Goal: Task Accomplishment & Management: Use online tool/utility

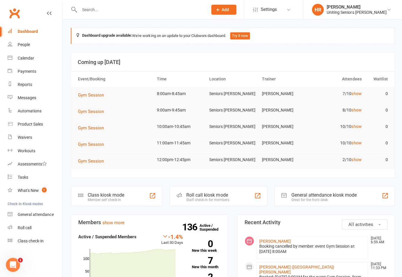
click at [356, 108] on link "show" at bounding box center [355, 110] width 10 height 5
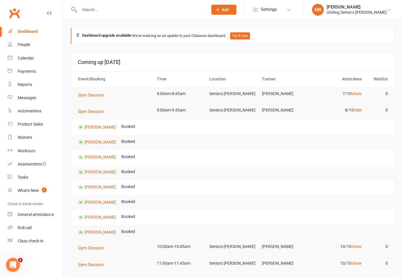
click at [359, 111] on link "hide" at bounding box center [356, 110] width 8 height 5
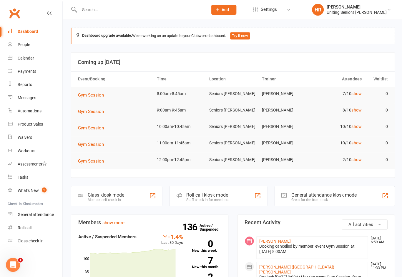
click at [359, 89] on td "7/10 show" at bounding box center [336, 94] width 52 height 14
click at [363, 90] on td "0" at bounding box center [376, 94] width 26 height 14
click at [356, 93] on link "show" at bounding box center [355, 93] width 10 height 5
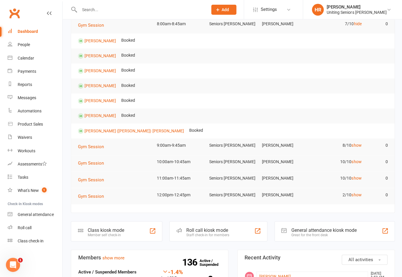
scroll to position [96, 0]
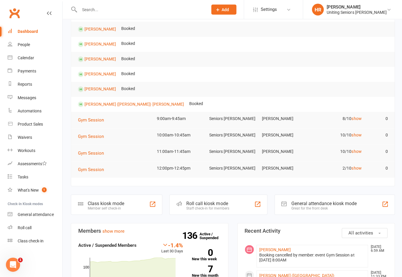
click at [188, 223] on section "Members show more -1.4% Last 30 Days Active / Suspended Members [DATE] Month [D…" at bounding box center [149, 267] width 157 height 89
click at [193, 207] on div "Staff check-in for members" at bounding box center [206, 208] width 43 height 4
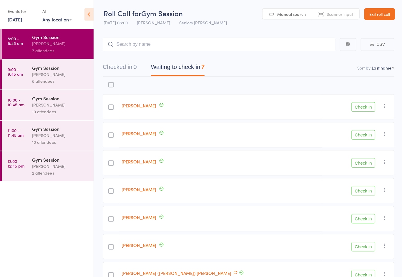
click at [362, 248] on button "Check in" at bounding box center [362, 246] width 24 height 9
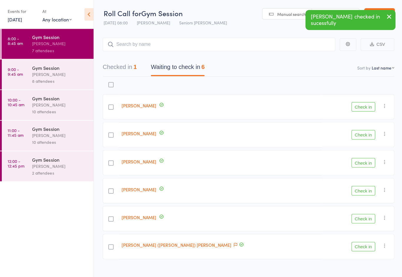
click at [359, 249] on button "Check in" at bounding box center [362, 246] width 24 height 9
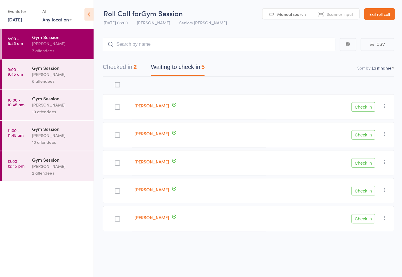
click at [361, 220] on button "Check in" at bounding box center [362, 218] width 24 height 9
click at [361, 131] on button "Check in" at bounding box center [362, 134] width 24 height 9
click at [362, 160] on button "Check in" at bounding box center [362, 162] width 24 height 9
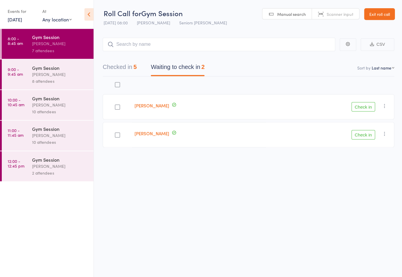
click at [117, 68] on button "Checked in 5" at bounding box center [119, 69] width 34 height 16
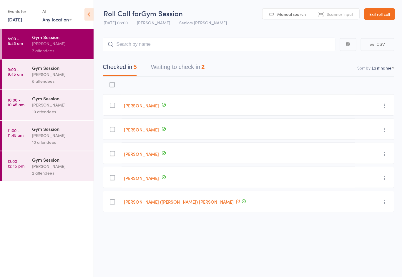
click at [164, 66] on button "Waiting to check in 2" at bounding box center [176, 69] width 53 height 16
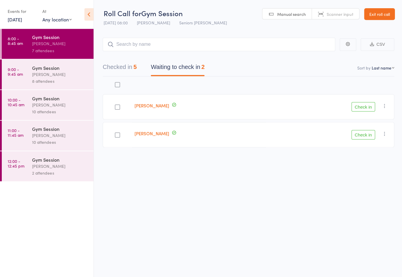
click at [122, 106] on div at bounding box center [116, 106] width 29 height 25
click at [120, 105] on div at bounding box center [116, 106] width 5 height 5
click at [116, 105] on input "checkbox" at bounding box center [116, 105] width 0 height 0
click at [366, 106] on button "Check in" at bounding box center [362, 106] width 24 height 9
click at [48, 73] on div "[PERSON_NAME]" at bounding box center [60, 74] width 56 height 7
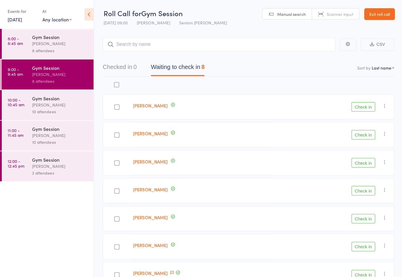
click at [46, 42] on div "[PERSON_NAME]" at bounding box center [60, 43] width 56 height 7
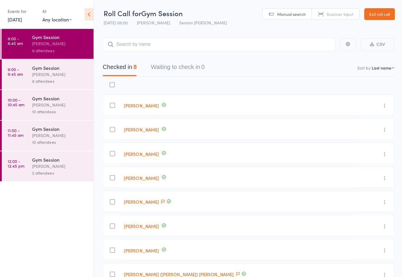
click at [121, 152] on div at bounding box center [111, 152] width 19 height 21
click at [115, 154] on div at bounding box center [111, 153] width 5 height 5
click at [111, 152] on input "checkbox" at bounding box center [111, 152] width 0 height 0
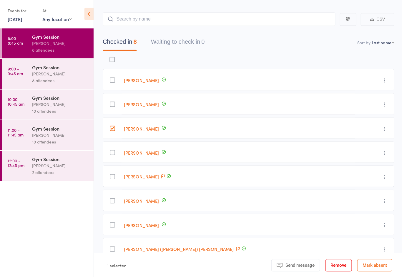
scroll to position [25, 0]
click at [39, 69] on div "Gym Session" at bounding box center [60, 67] width 56 height 6
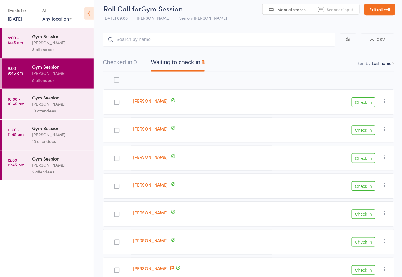
scroll to position [4, 0]
